Goal: Check status

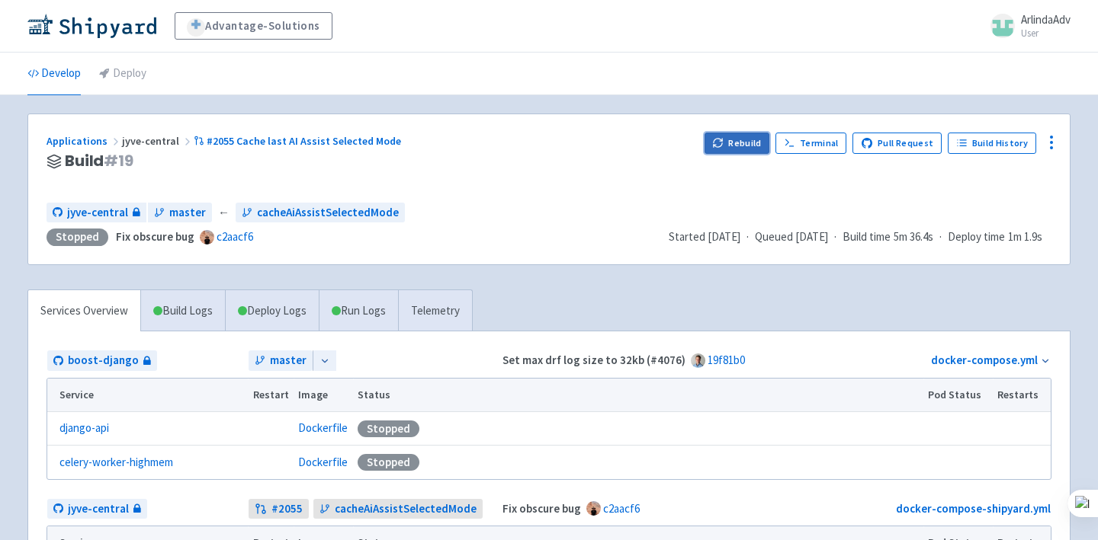
click at [745, 150] on button "Rebuild" at bounding box center [737, 143] width 66 height 21
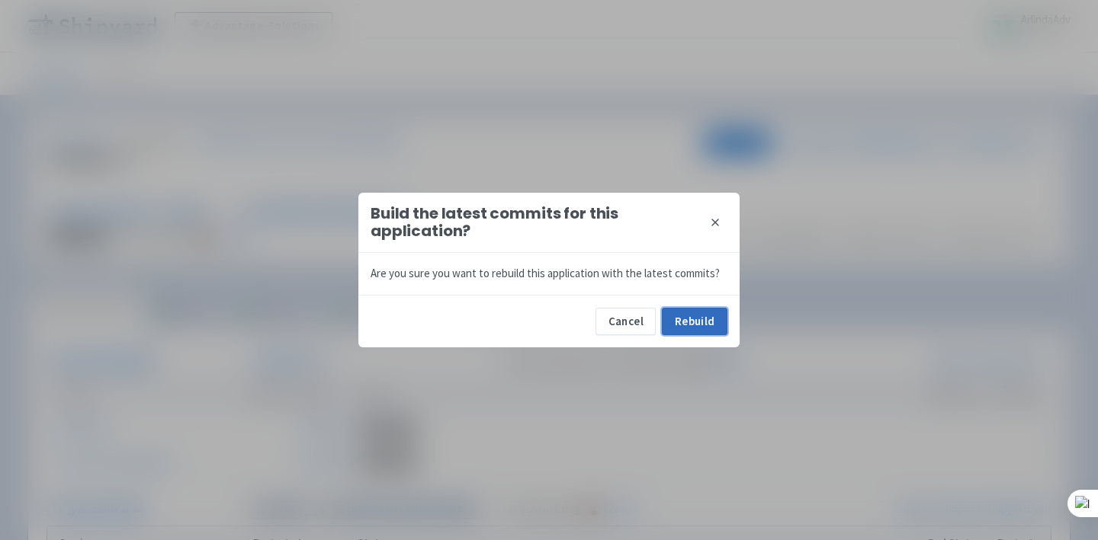
click at [704, 319] on button "Rebuild" at bounding box center [695, 321] width 66 height 27
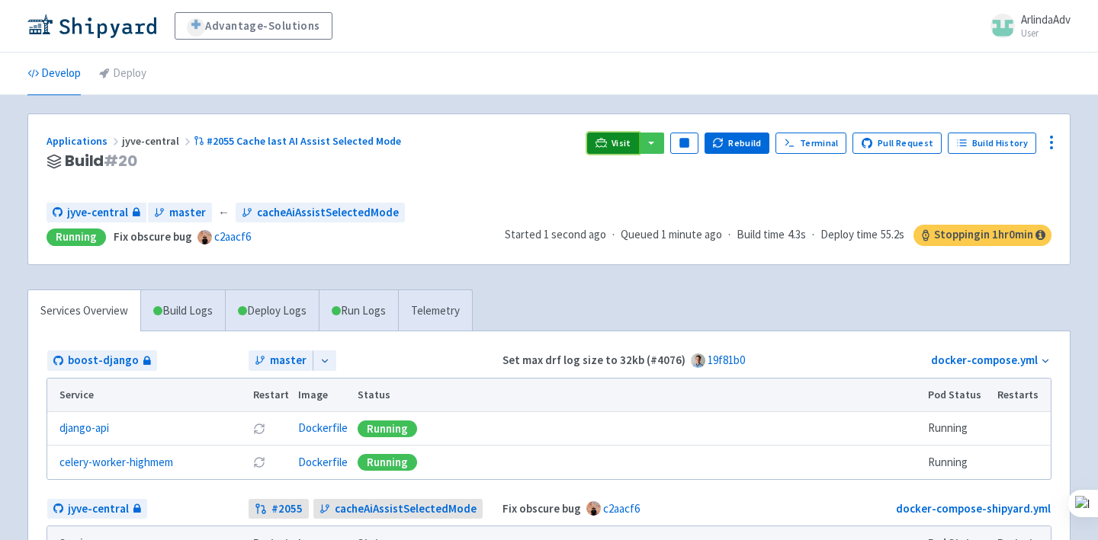
click at [604, 143] on icon at bounding box center [600, 142] width 11 height 11
click at [616, 133] on link "Visit" at bounding box center [613, 143] width 52 height 21
click at [606, 137] on icon at bounding box center [600, 142] width 11 height 11
click at [623, 144] on span "Visit" at bounding box center [621, 143] width 20 height 12
click at [618, 143] on link "Visit" at bounding box center [613, 143] width 52 height 21
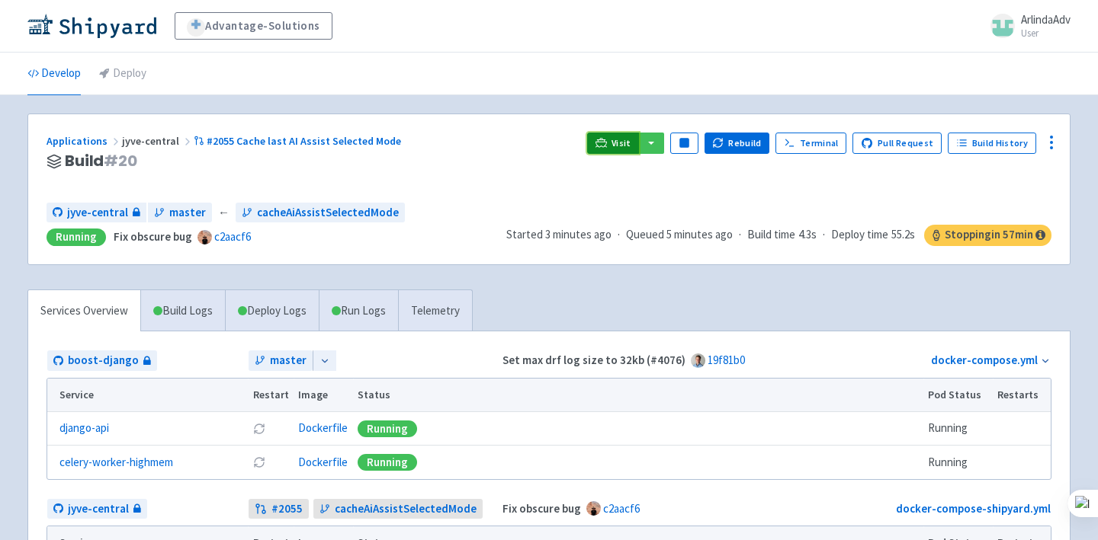
click at [638, 137] on link "Visit" at bounding box center [613, 143] width 52 height 21
